Goal: Navigation & Orientation: Find specific page/section

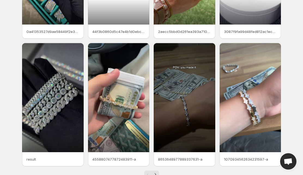
scroll to position [122, 0]
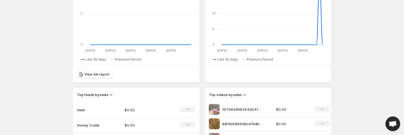
scroll to position [183, 0]
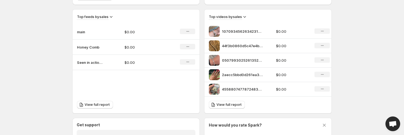
click at [326, 32] on div "No change" at bounding box center [321, 30] width 15 height 5
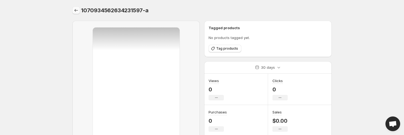
click at [76, 12] on icon "Settings" at bounding box center [75, 10] width 5 height 5
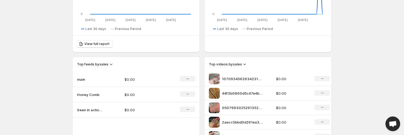
scroll to position [139, 0]
